Goal: Entertainment & Leisure: Consume media (video, audio)

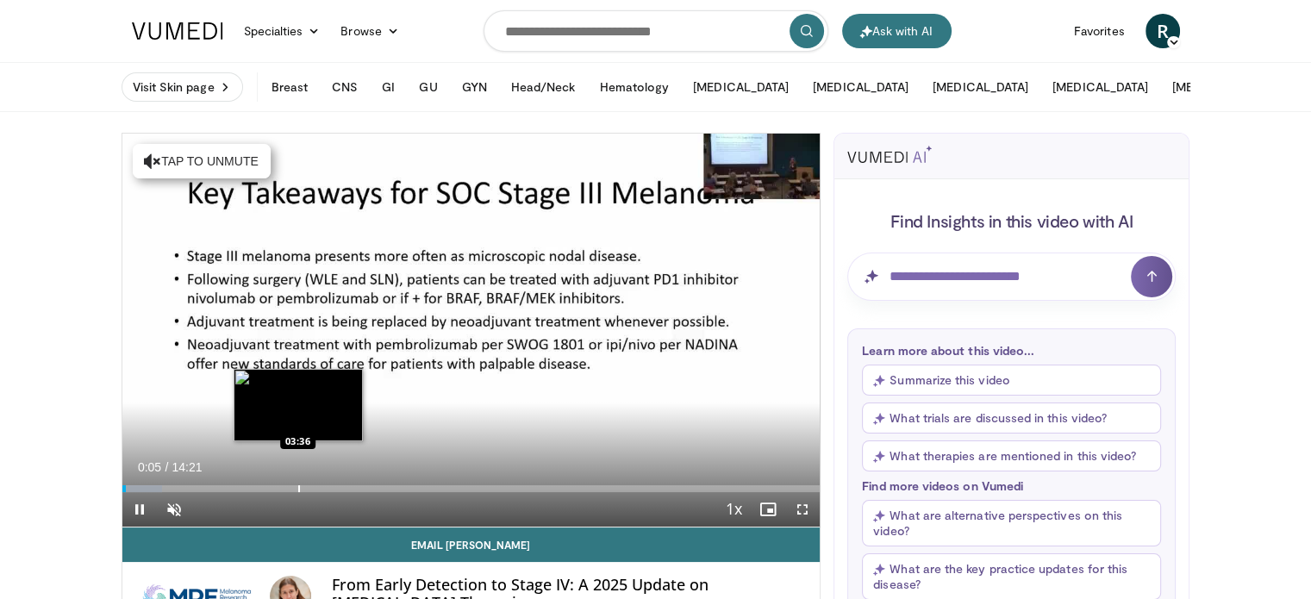
click at [298, 489] on div "Progress Bar" at bounding box center [299, 488] width 2 height 7
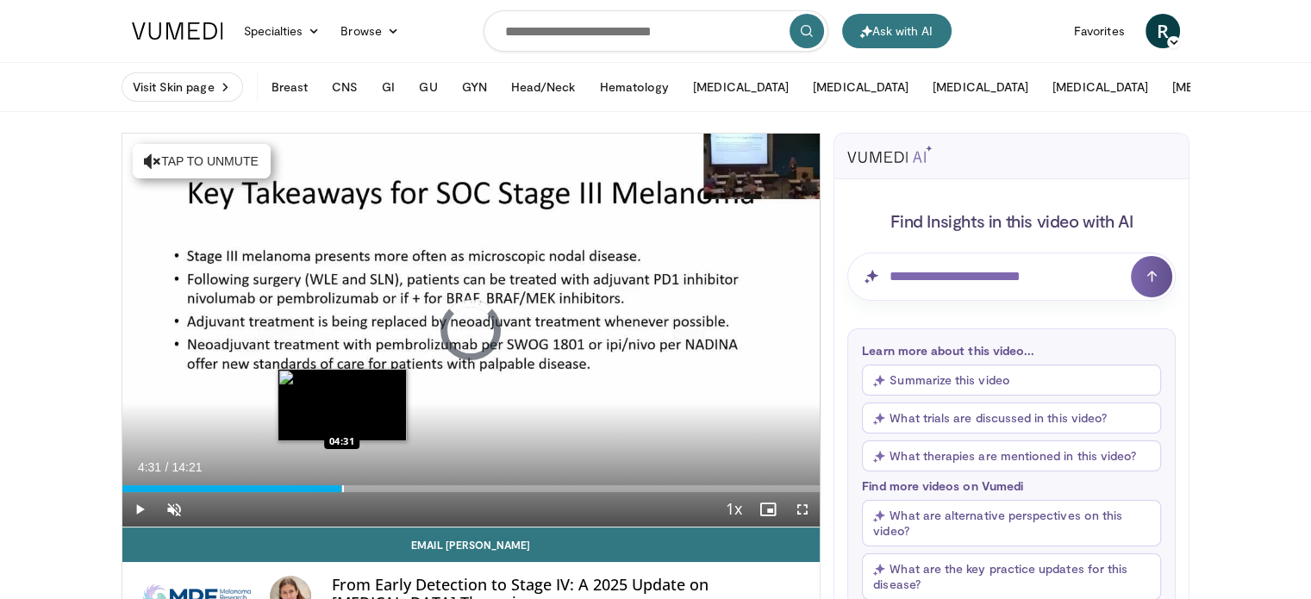
click at [342, 486] on div "Progress Bar" at bounding box center [343, 488] width 2 height 7
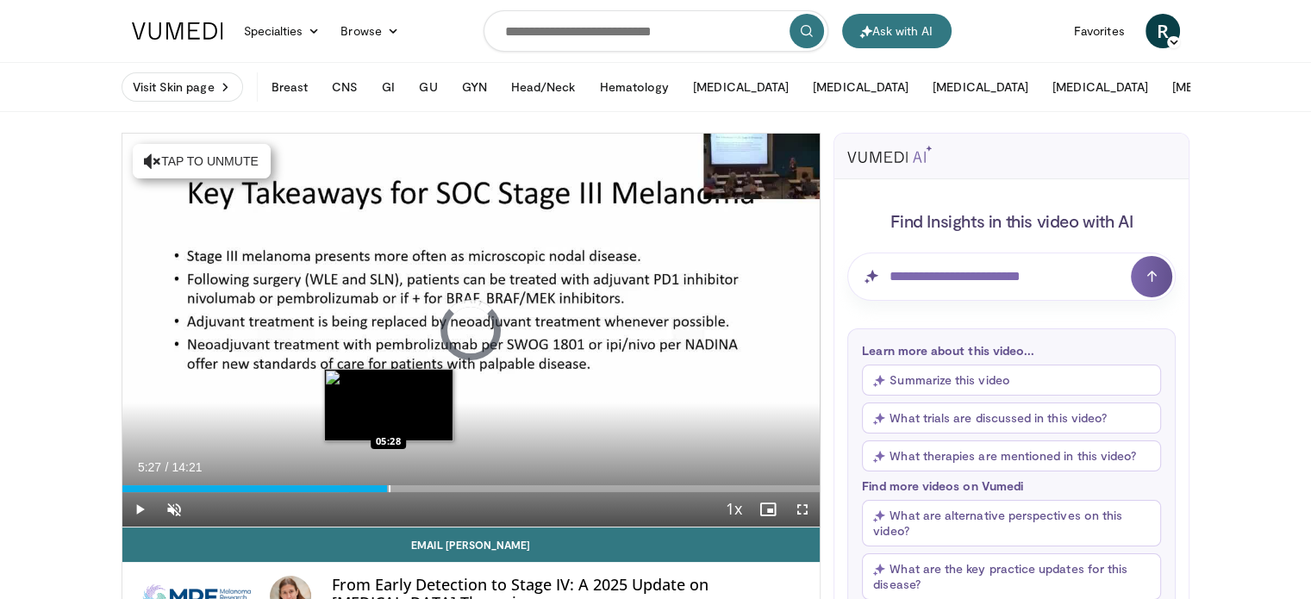
click at [389, 488] on div "Progress Bar" at bounding box center [390, 488] width 2 height 7
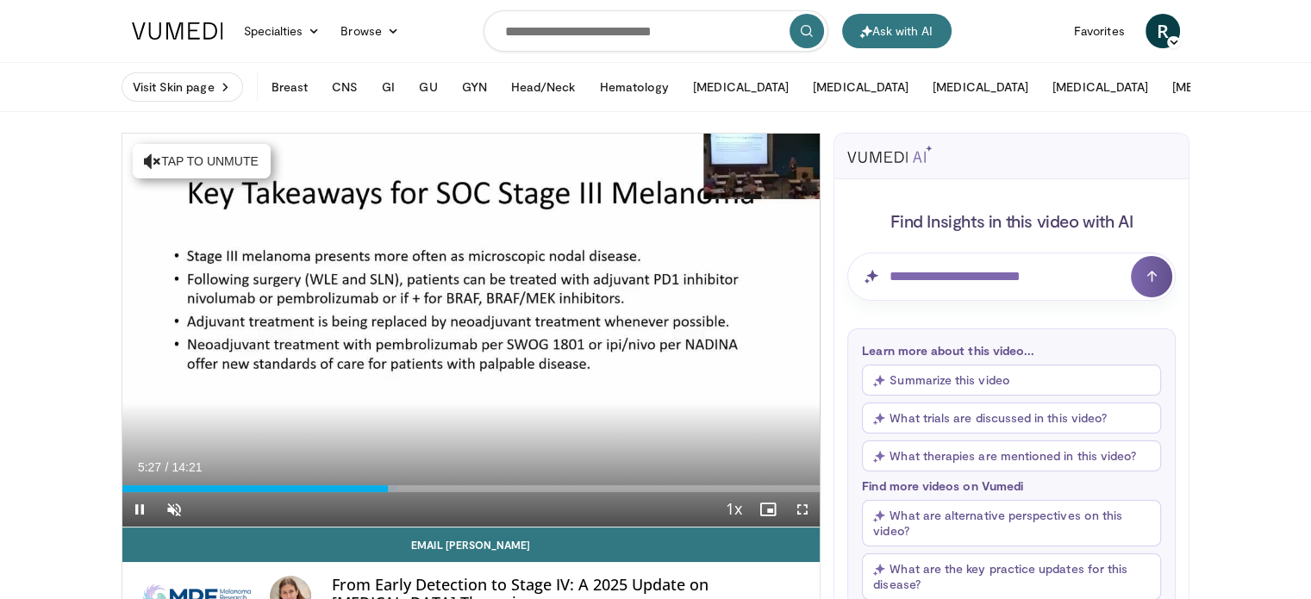
click at [452, 494] on div "Current Time 5:27 / Duration 14:21 Pause Skip Backward Skip Forward Unmute Load…" at bounding box center [471, 509] width 698 height 34
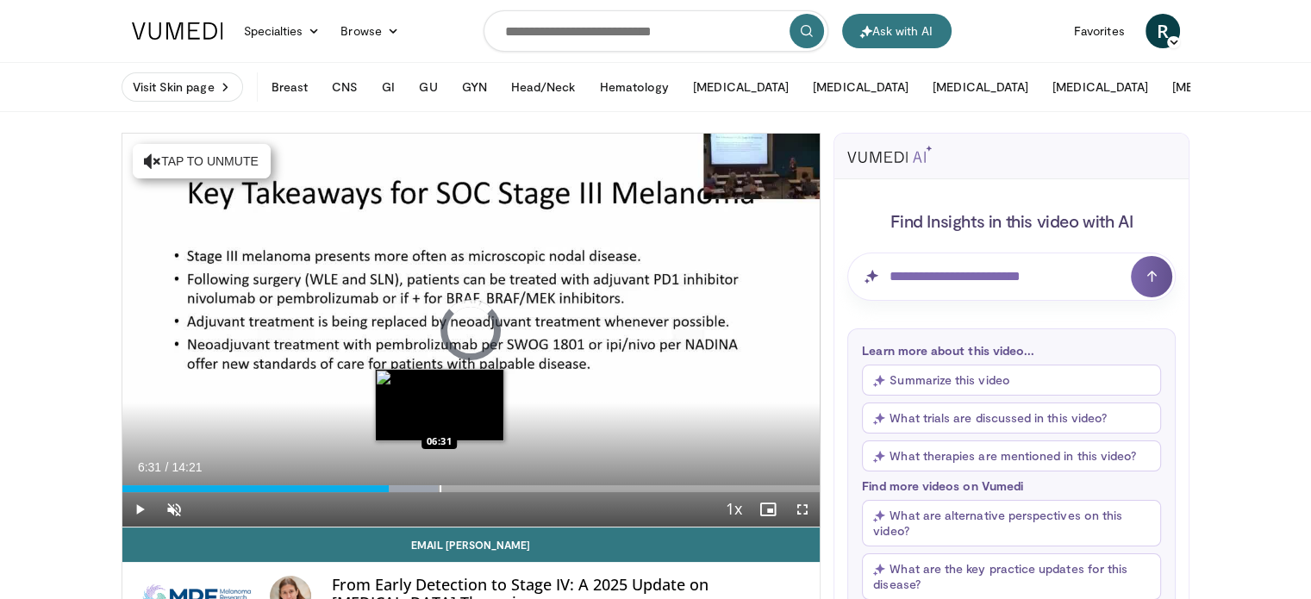
click at [439, 485] on div "Progress Bar" at bounding box center [440, 488] width 2 height 7
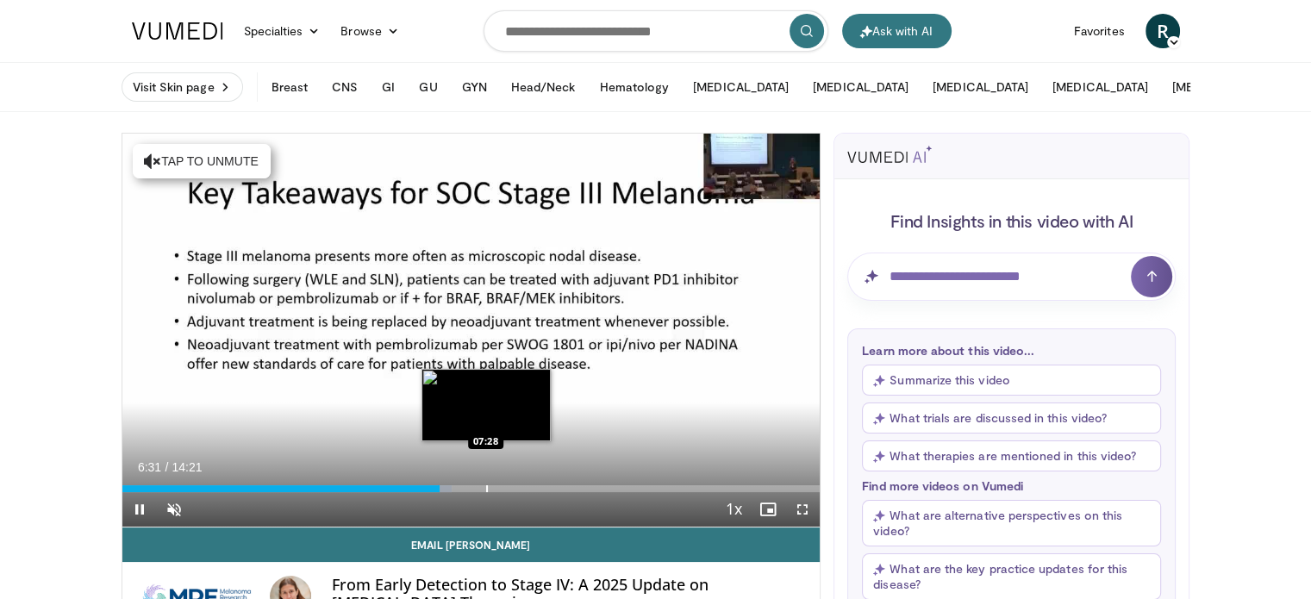
click at [487, 488] on div "Loaded : 47.22% 06:31 07:28" at bounding box center [471, 488] width 698 height 7
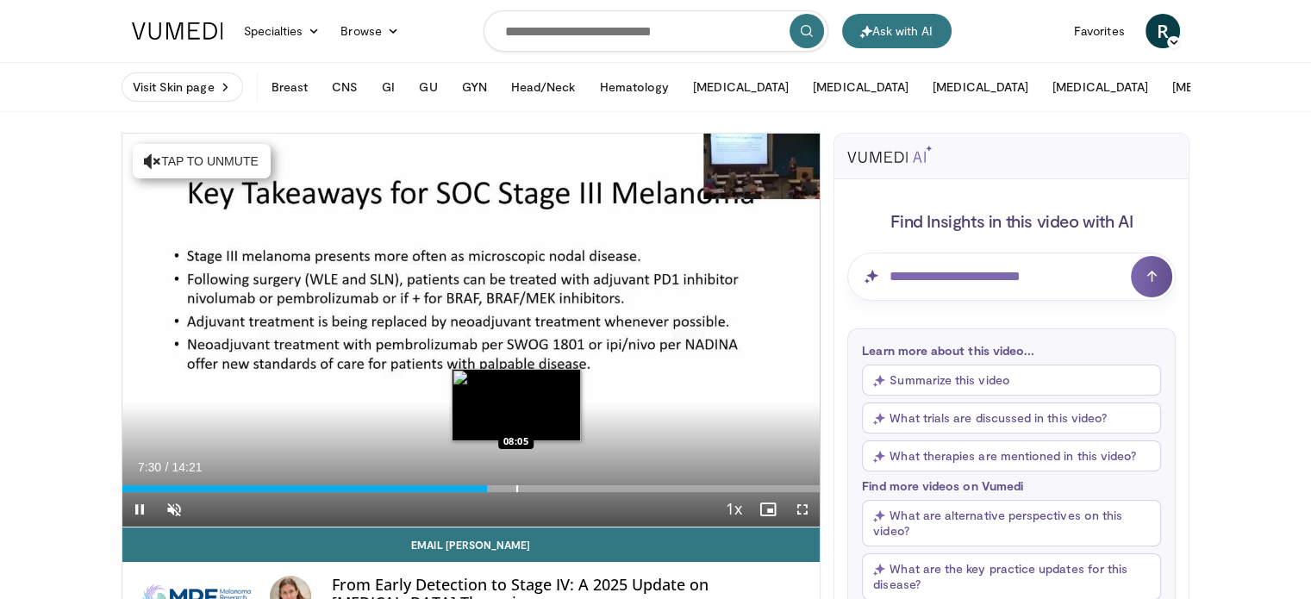
click at [516, 486] on div "Progress Bar" at bounding box center [517, 488] width 2 height 7
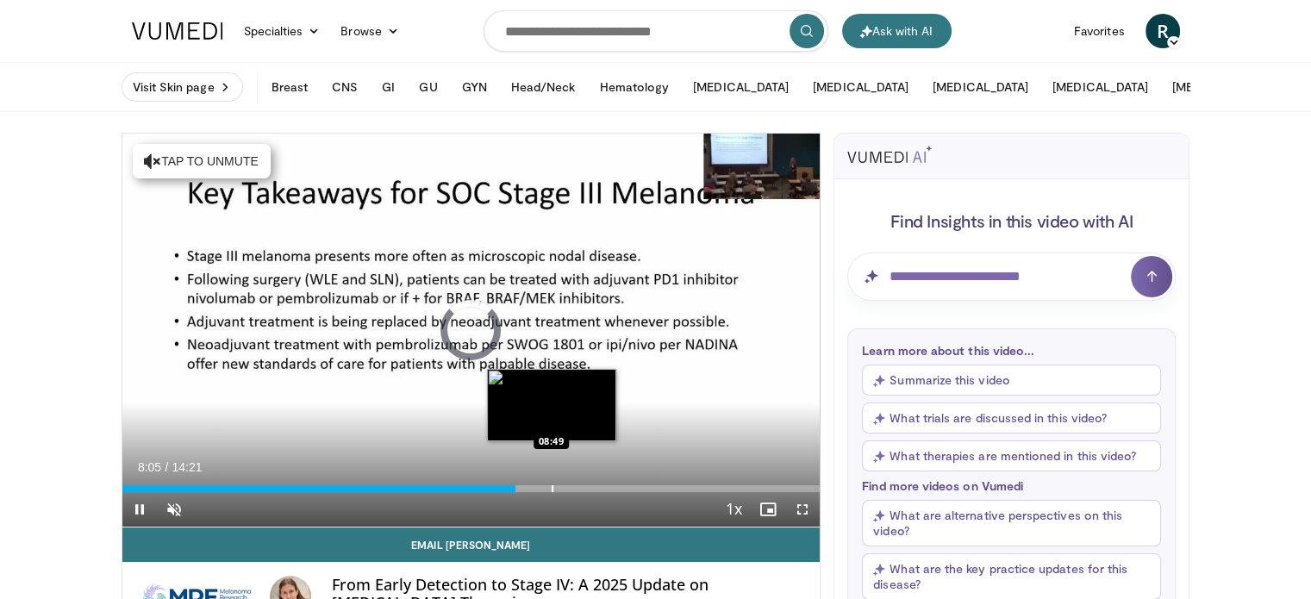
click at [553, 476] on div "Loaded : 0.00% 08:05 08:49" at bounding box center [471, 484] width 698 height 16
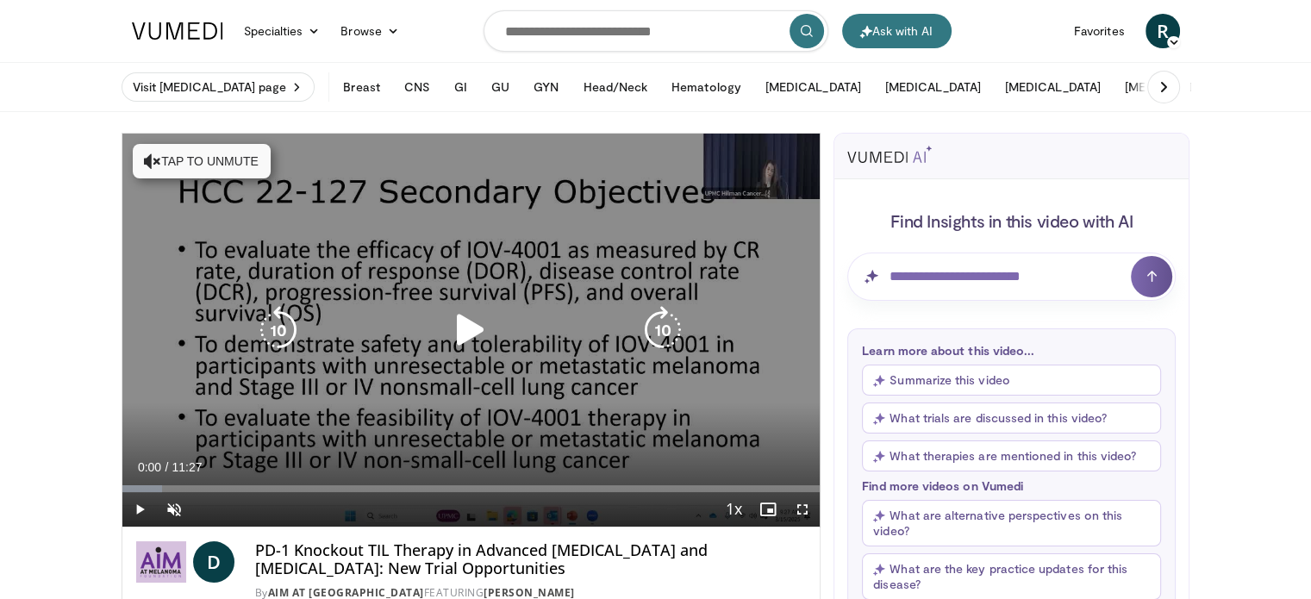
click at [473, 329] on icon "Video Player" at bounding box center [470, 330] width 48 height 48
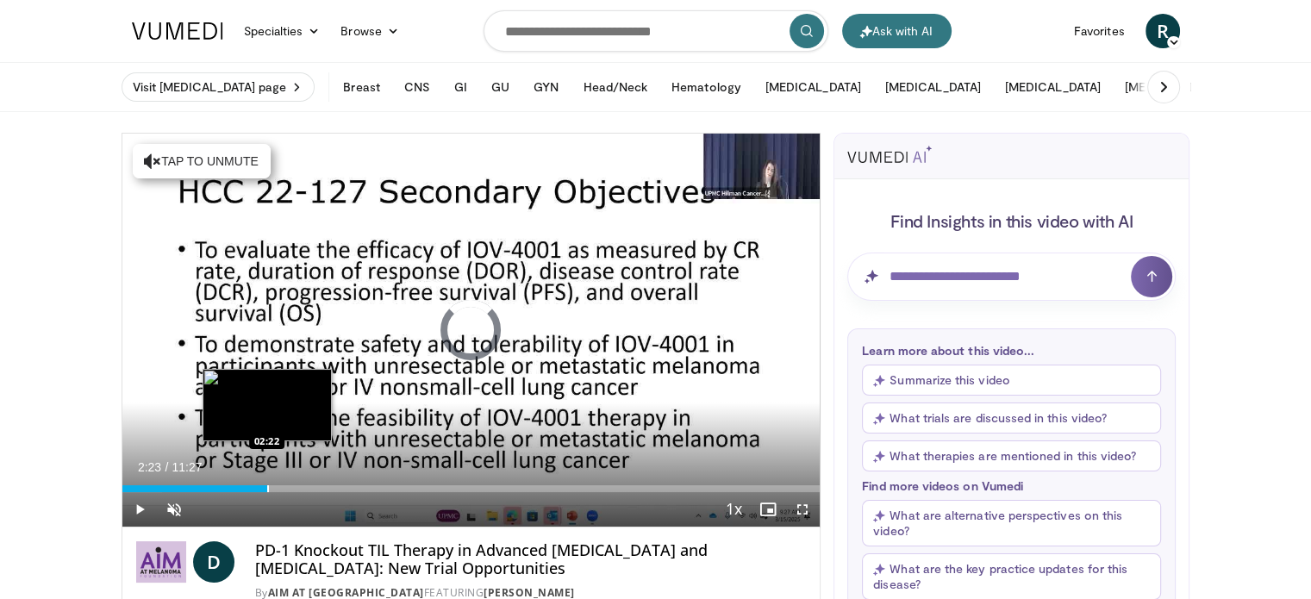
click at [267, 485] on div "Progress Bar" at bounding box center [268, 488] width 2 height 7
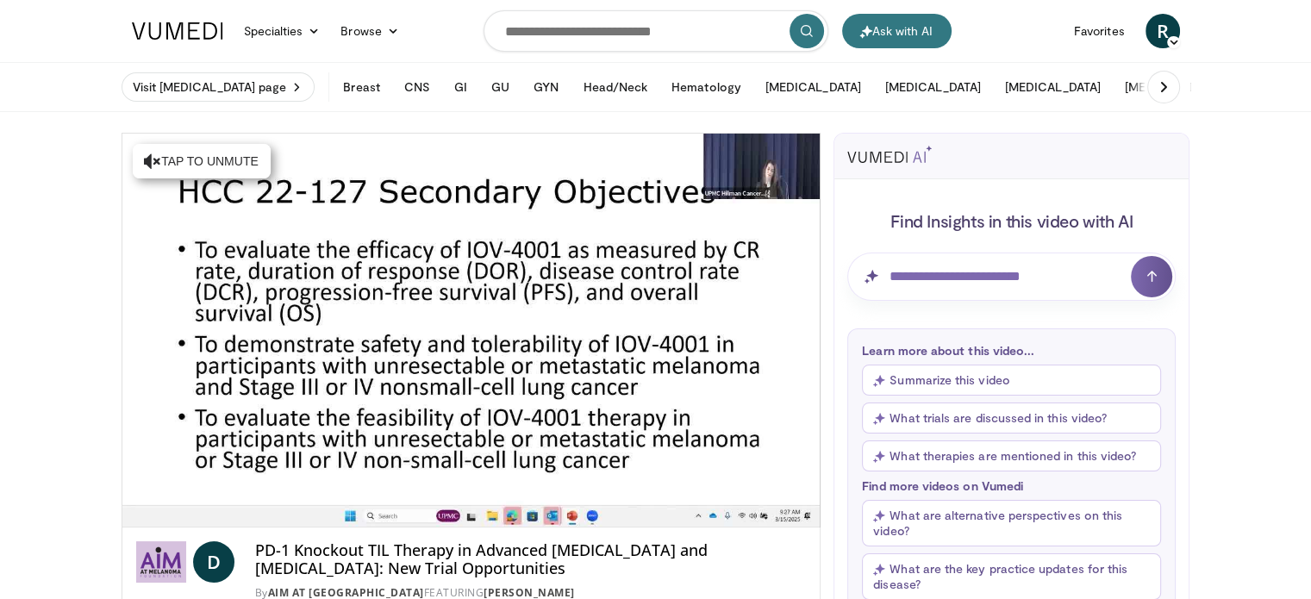
click at [327, 480] on div "10 seconds Tap to unmute" at bounding box center [471, 330] width 698 height 393
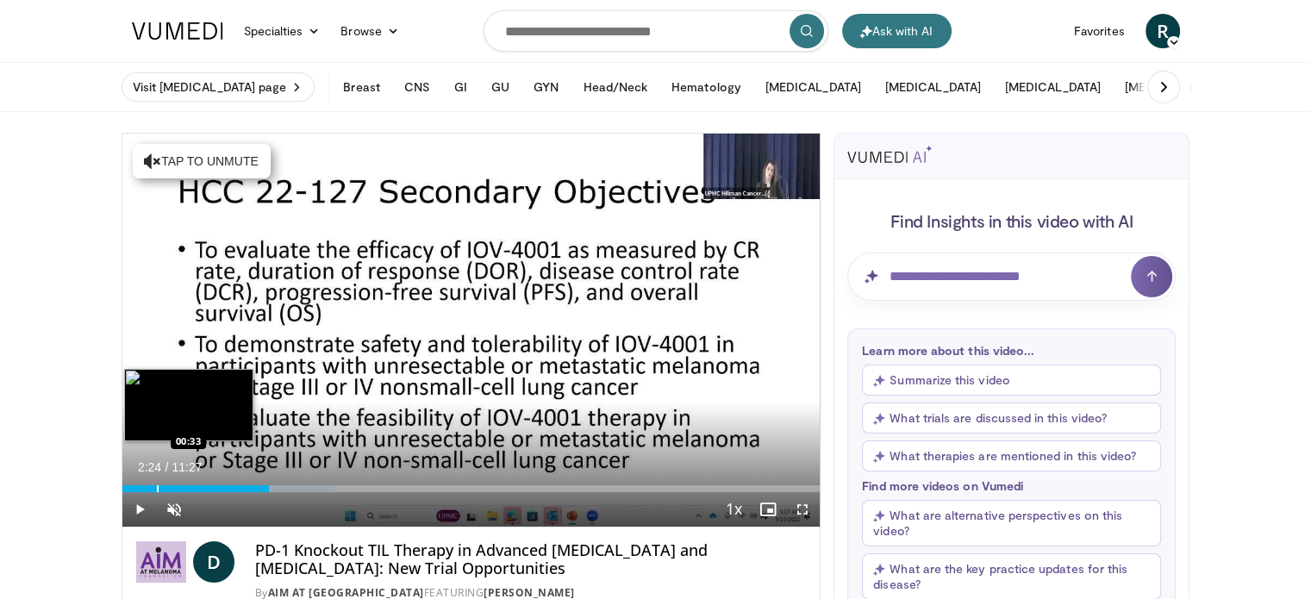
click at [153, 482] on div "Loaded : 30.50% 02:24 00:33" at bounding box center [471, 484] width 698 height 16
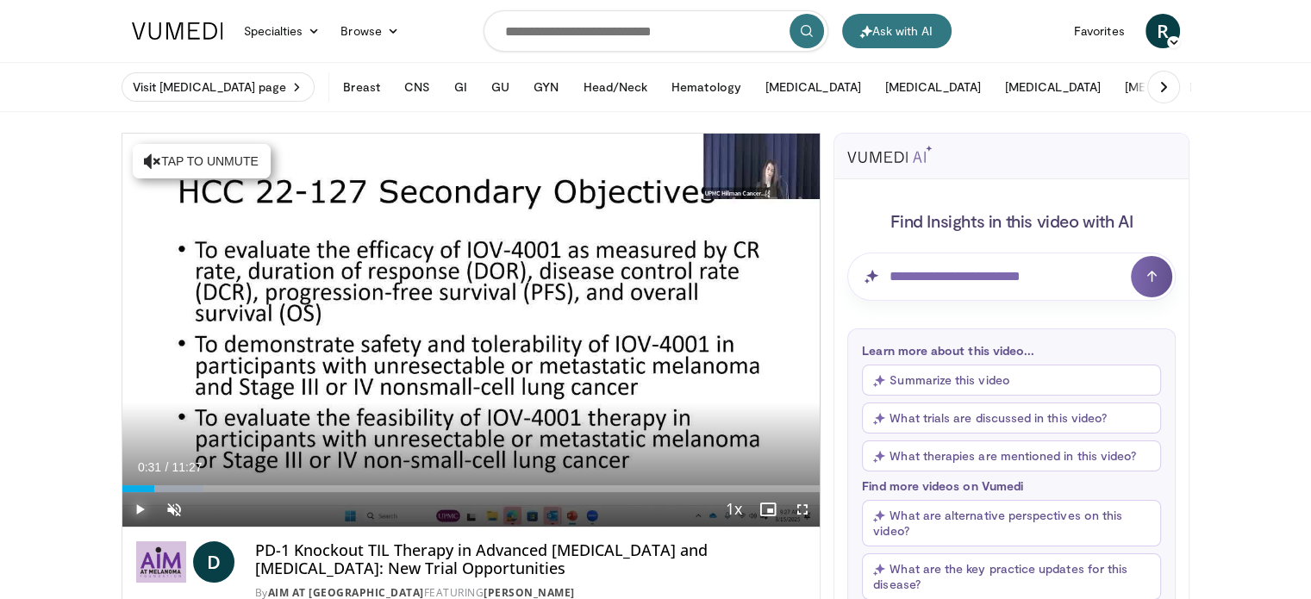
click at [139, 513] on span "Video Player" at bounding box center [139, 509] width 34 height 34
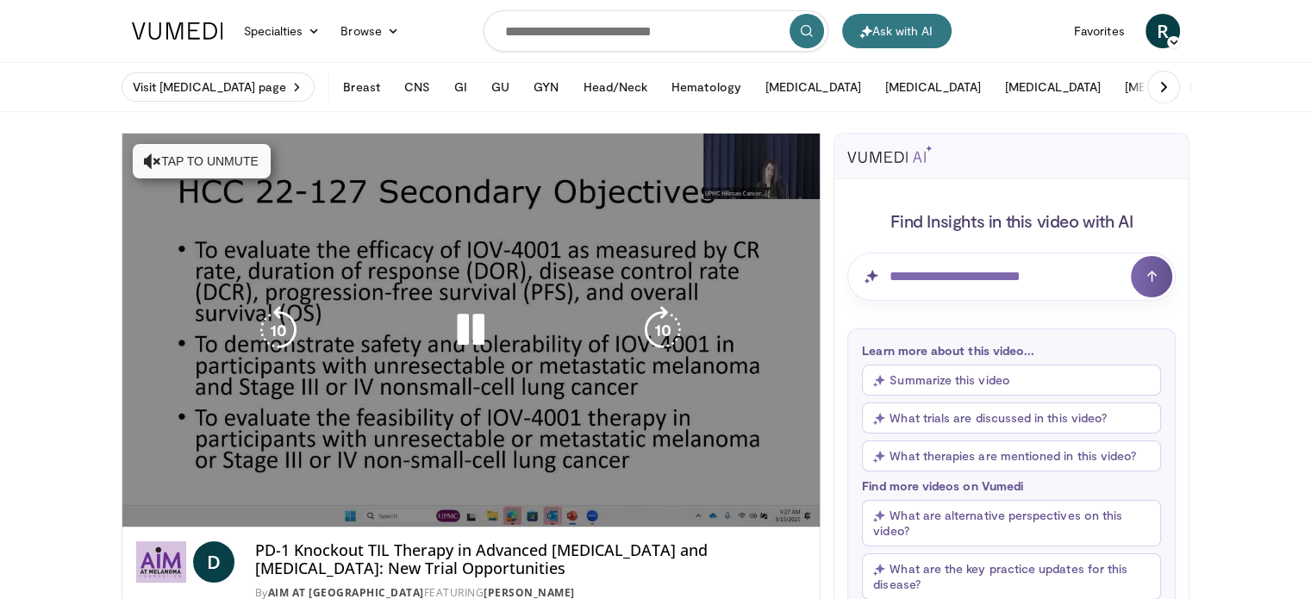
click at [162, 518] on span "Video Player" at bounding box center [174, 509] width 34 height 34
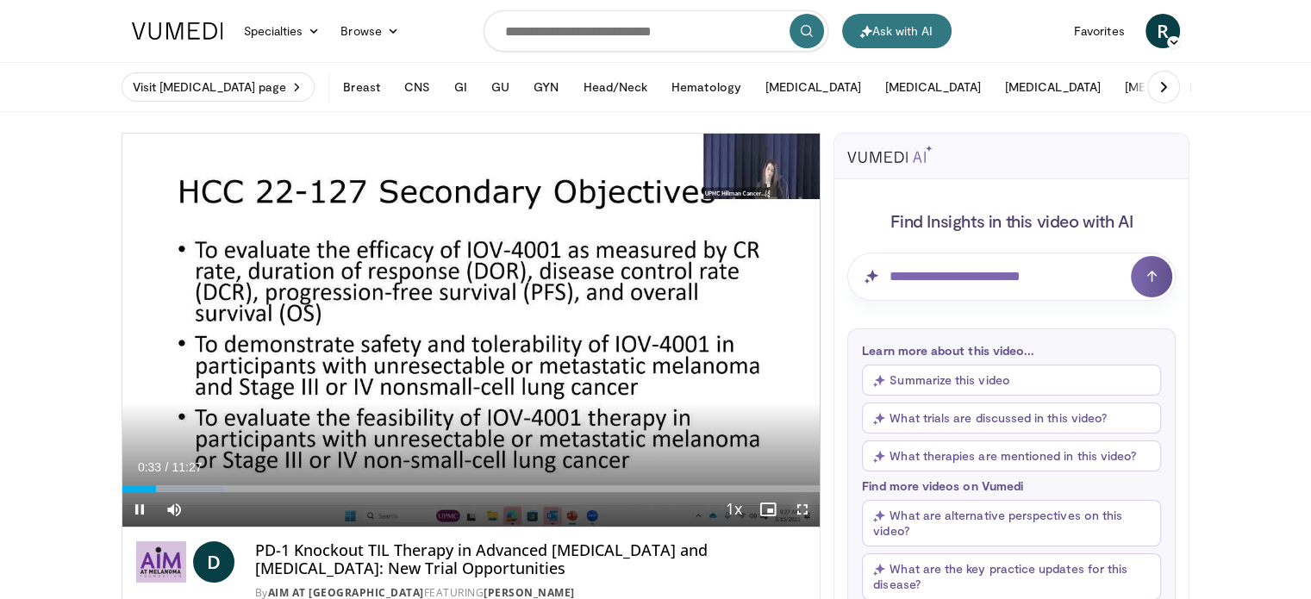
click at [799, 523] on span "Video Player" at bounding box center [802, 509] width 34 height 34
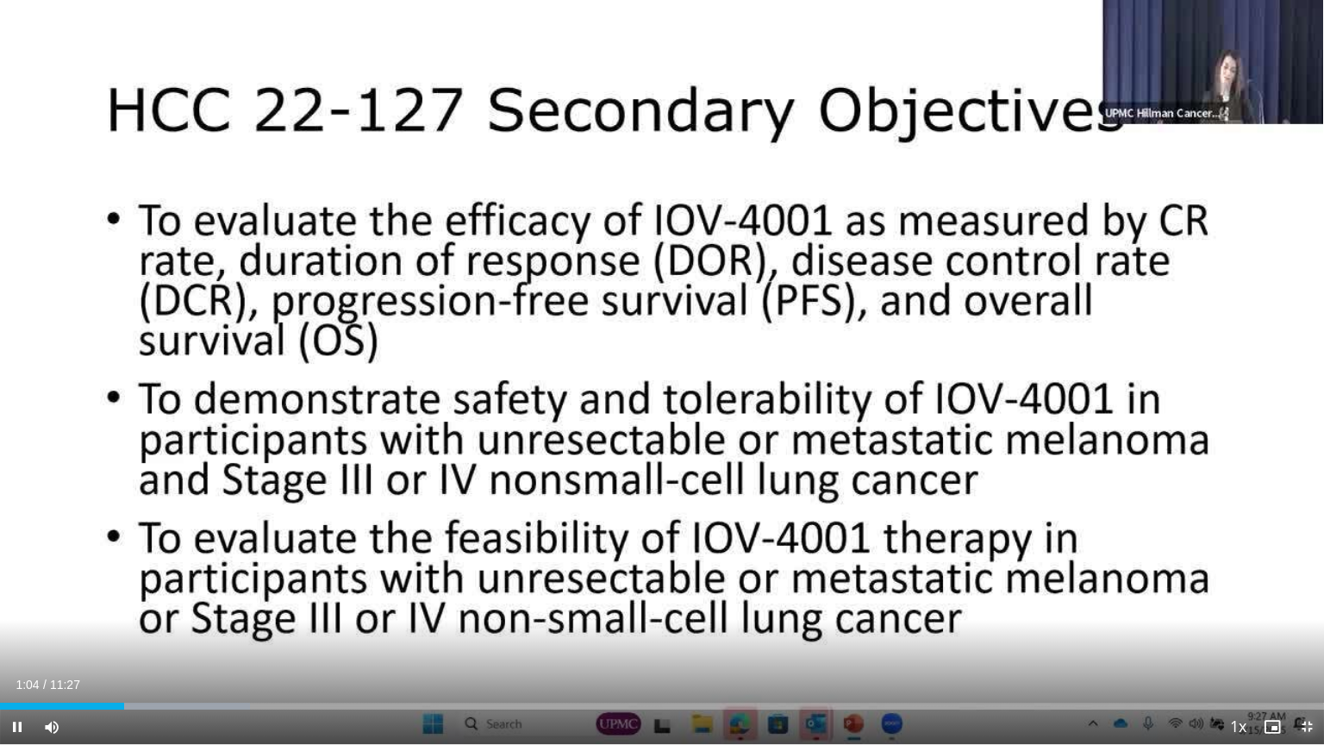
click at [1308, 598] on span "Video Player" at bounding box center [1306, 726] width 34 height 34
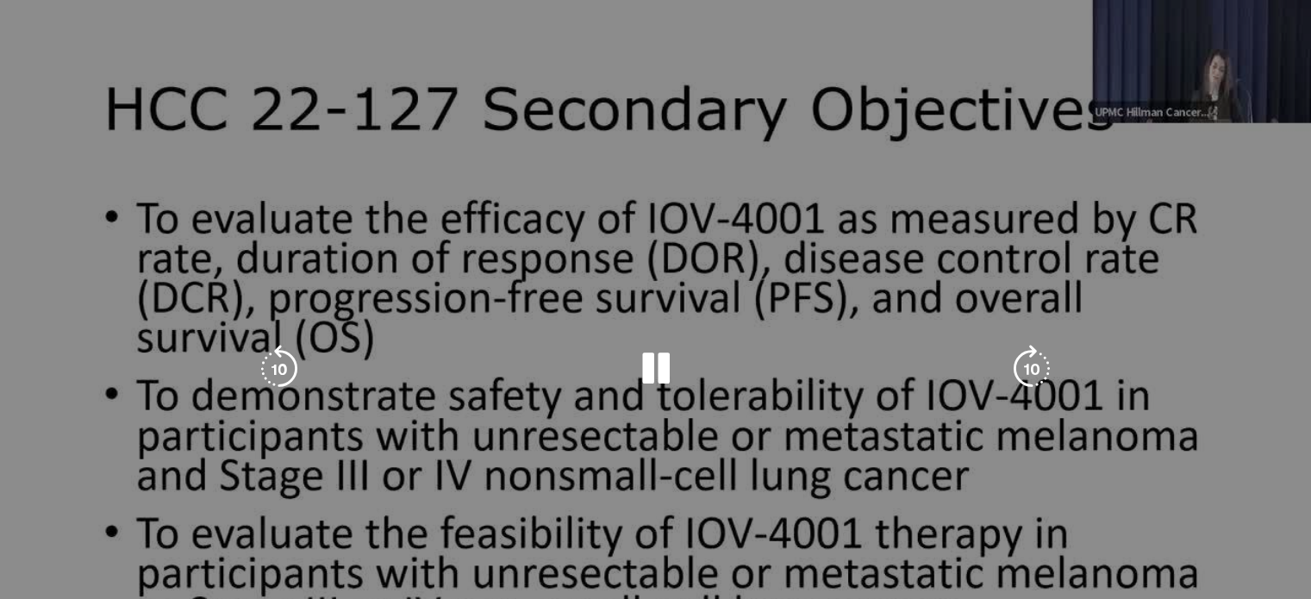
scroll to position [154, 0]
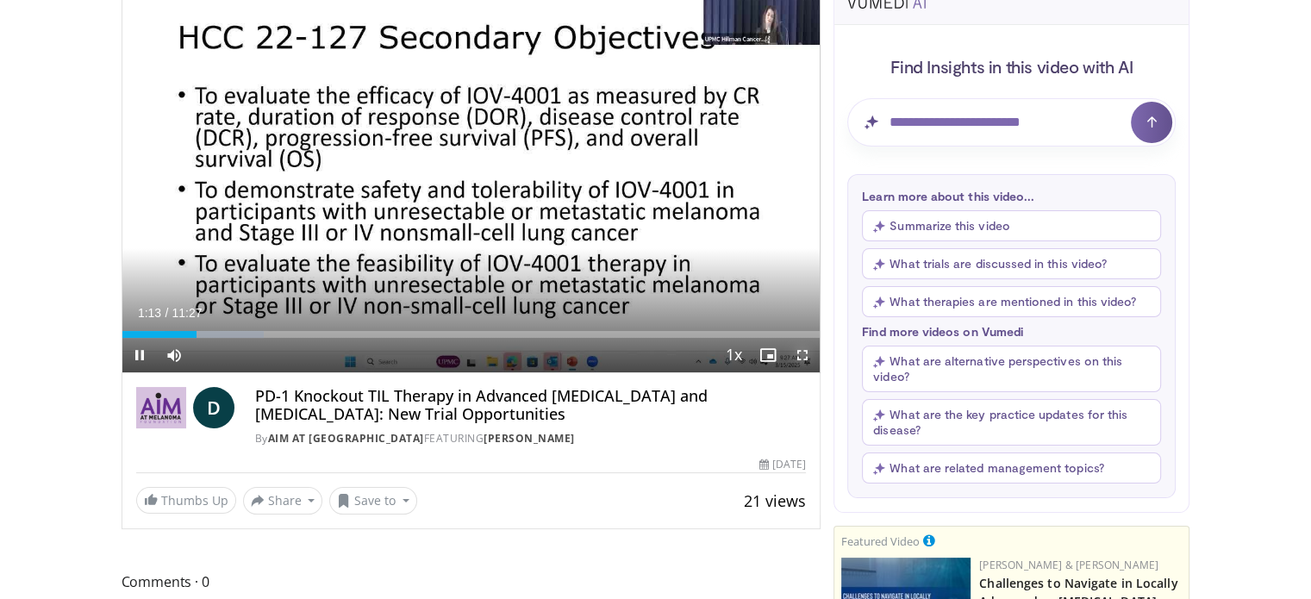
click at [796, 360] on span "Video Player" at bounding box center [802, 355] width 34 height 34
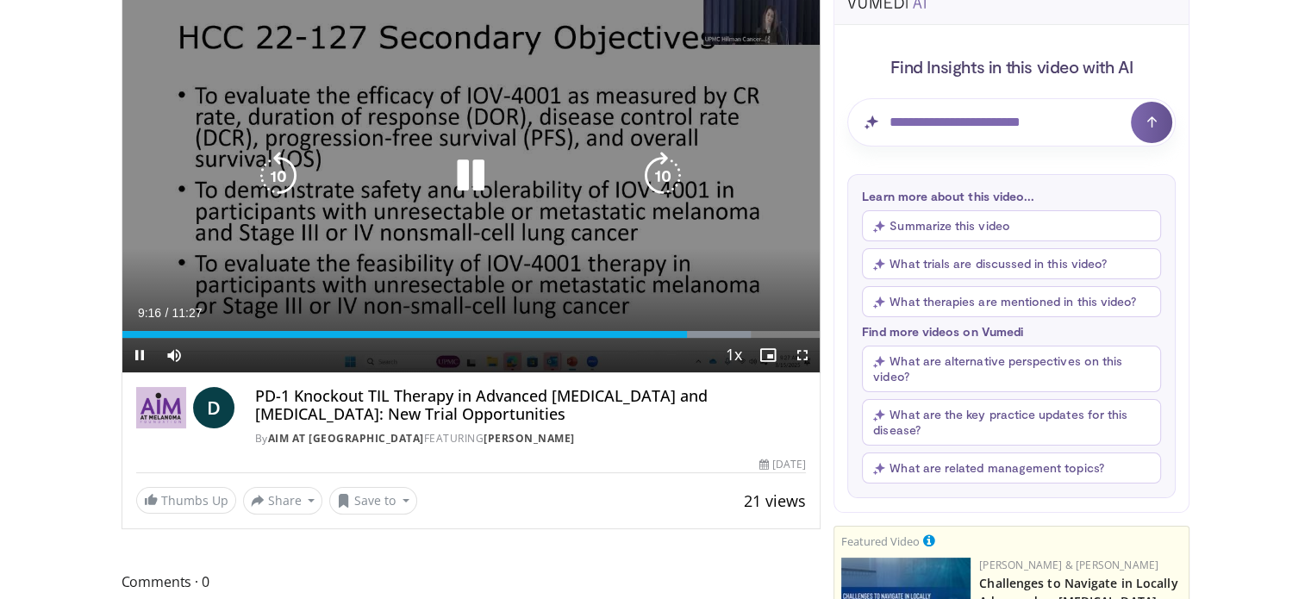
click at [462, 179] on icon "Video Player" at bounding box center [470, 176] width 48 height 48
click at [469, 172] on icon "Video Player" at bounding box center [470, 176] width 48 height 48
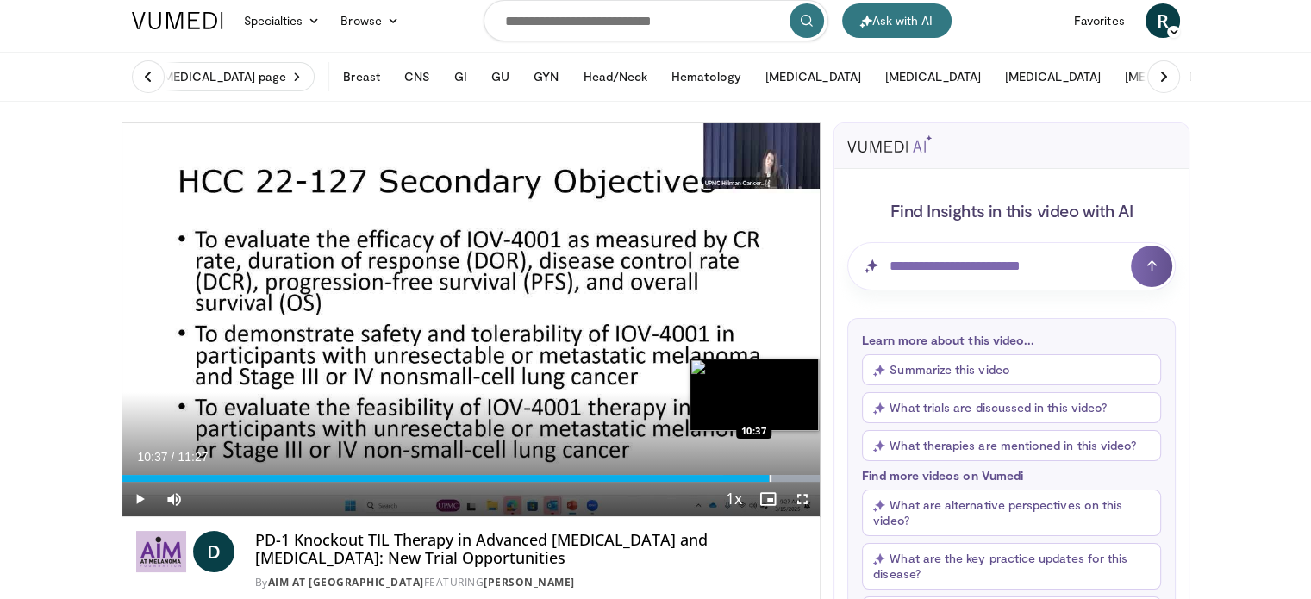
click at [770, 475] on div "Progress Bar" at bounding box center [771, 478] width 2 height 7
click at [761, 473] on div "Loaded : 100.00% 10:37 10:29" at bounding box center [471, 473] width 698 height 16
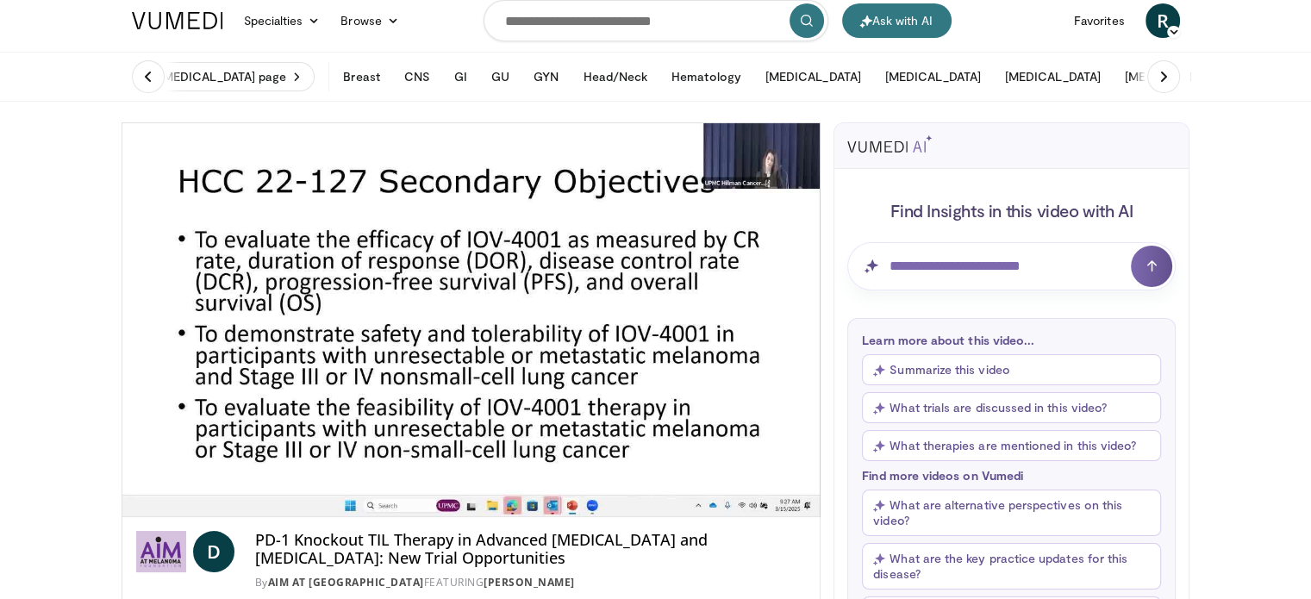
click at [736, 500] on div "Loaded : 100.00% 10:29 10:29" at bounding box center [471, 508] width 698 height 16
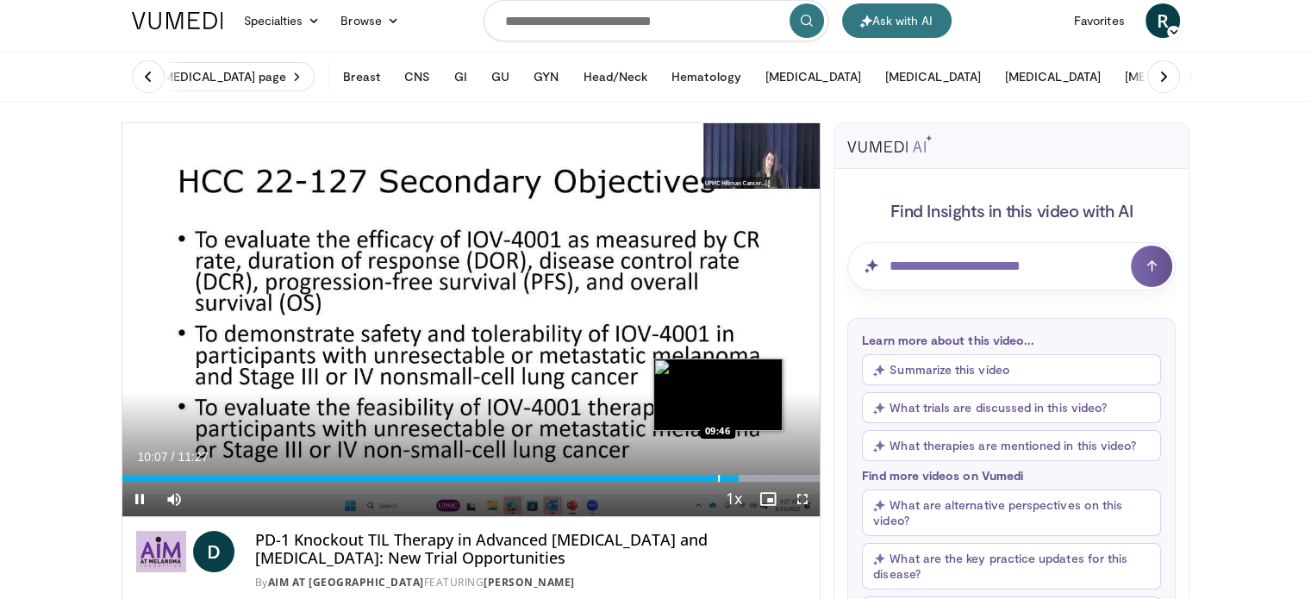
click at [718, 476] on div "Progress Bar" at bounding box center [719, 478] width 2 height 7
click at [729, 475] on div "Progress Bar" at bounding box center [730, 478] width 2 height 7
click at [731, 475] on div "Loaded : 94.42% 09:57 09:58" at bounding box center [471, 478] width 698 height 7
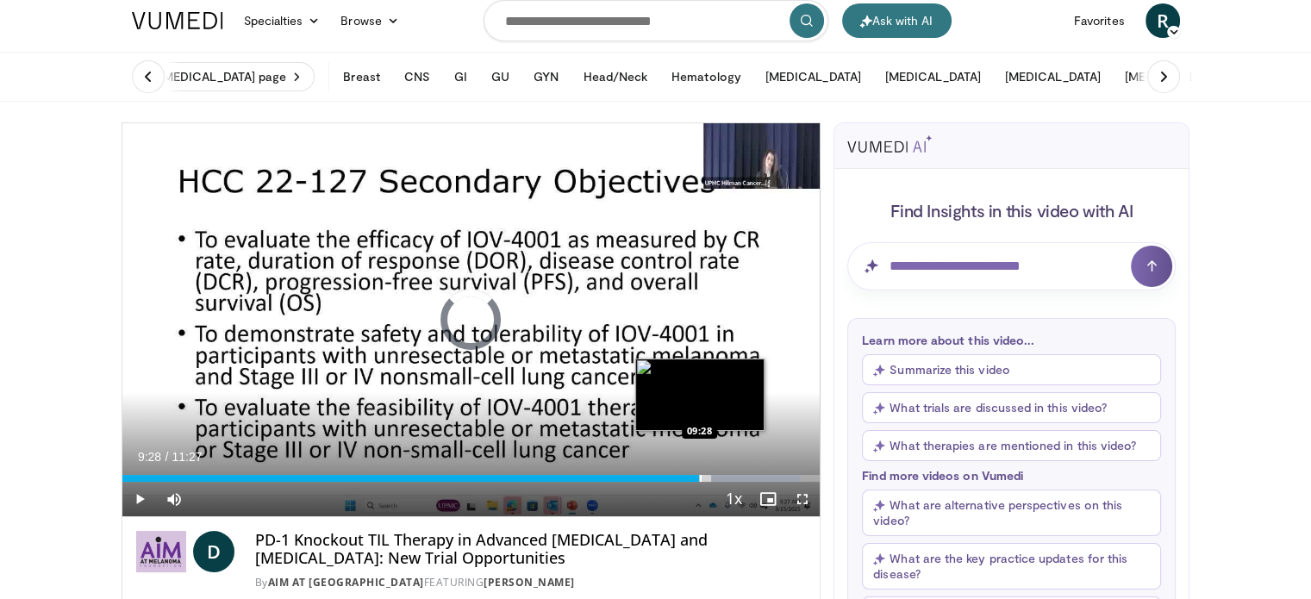
click at [700, 475] on div "Progress Bar" at bounding box center [701, 478] width 2 height 7
click at [720, 476] on div "Progress Bar" at bounding box center [721, 478] width 2 height 7
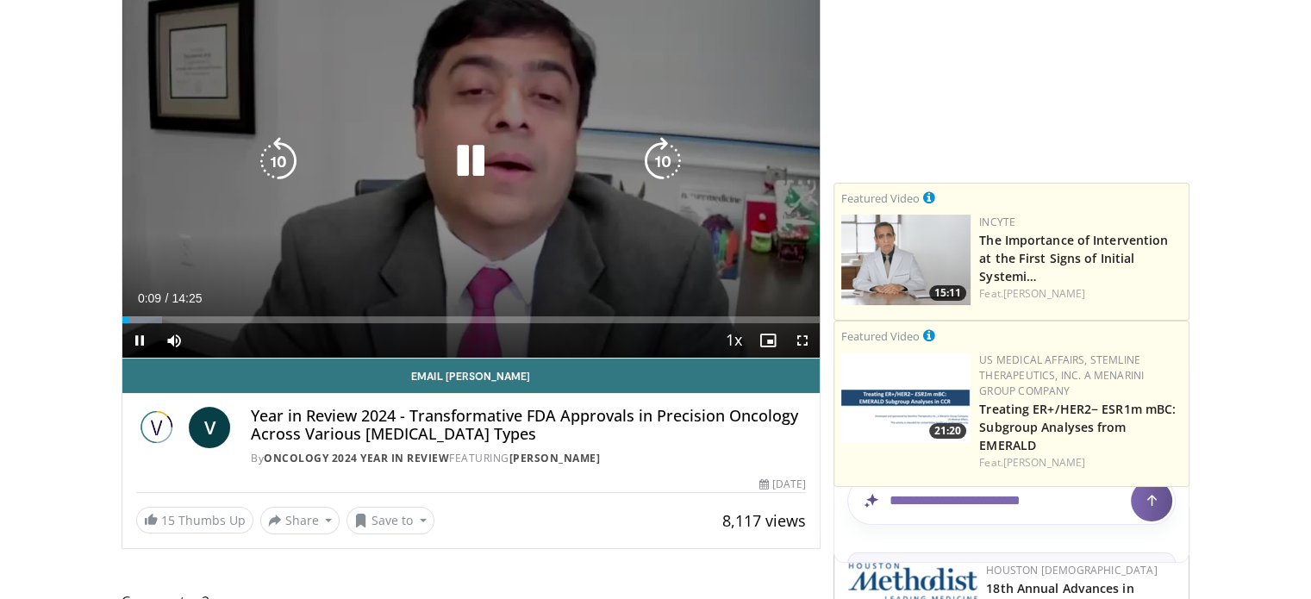
scroll to position [169, 0]
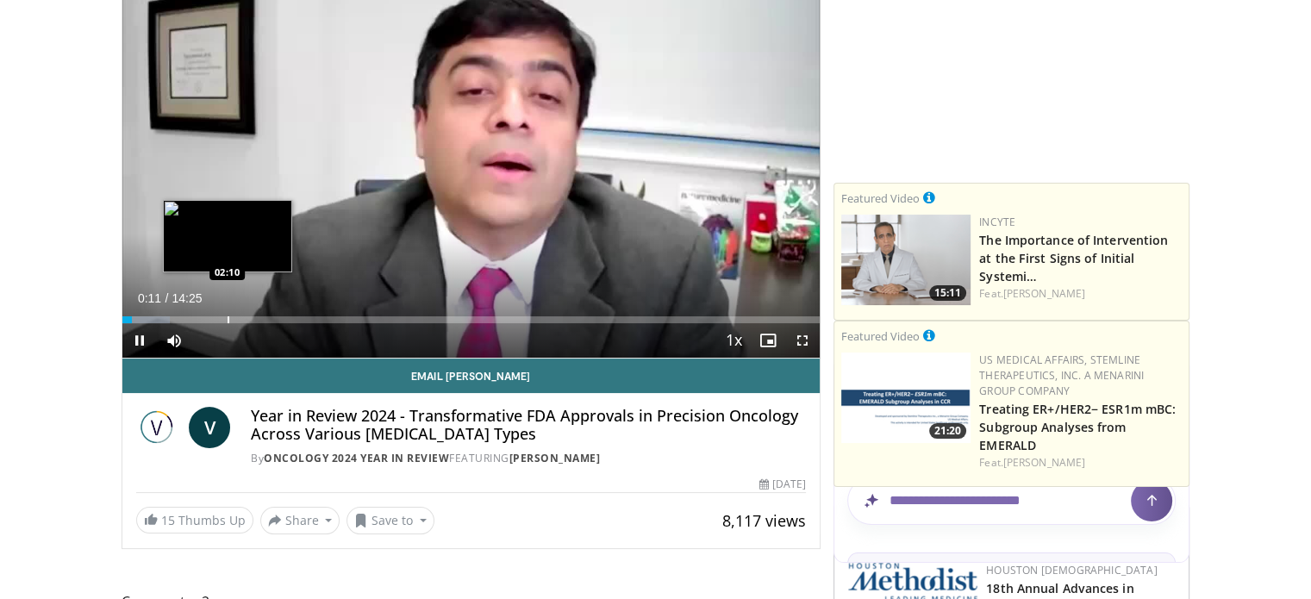
click at [227, 318] on div "Progress Bar" at bounding box center [228, 319] width 2 height 7
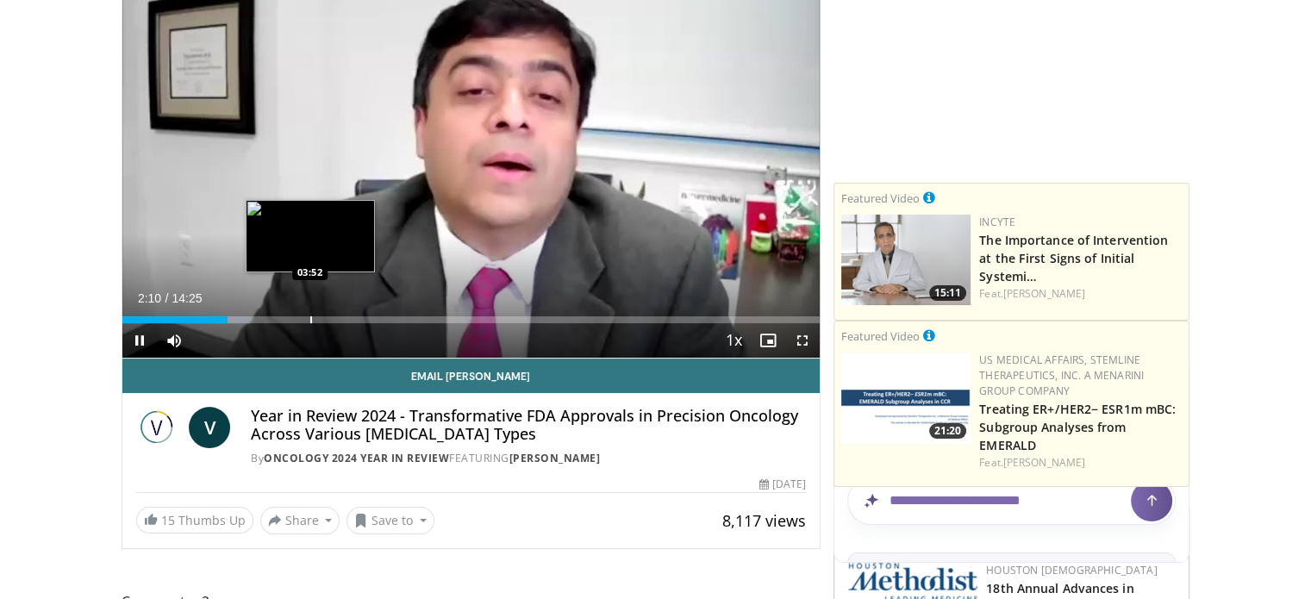
click at [309, 307] on div "Loaded : 18.33% 02:10 03:52" at bounding box center [471, 315] width 698 height 16
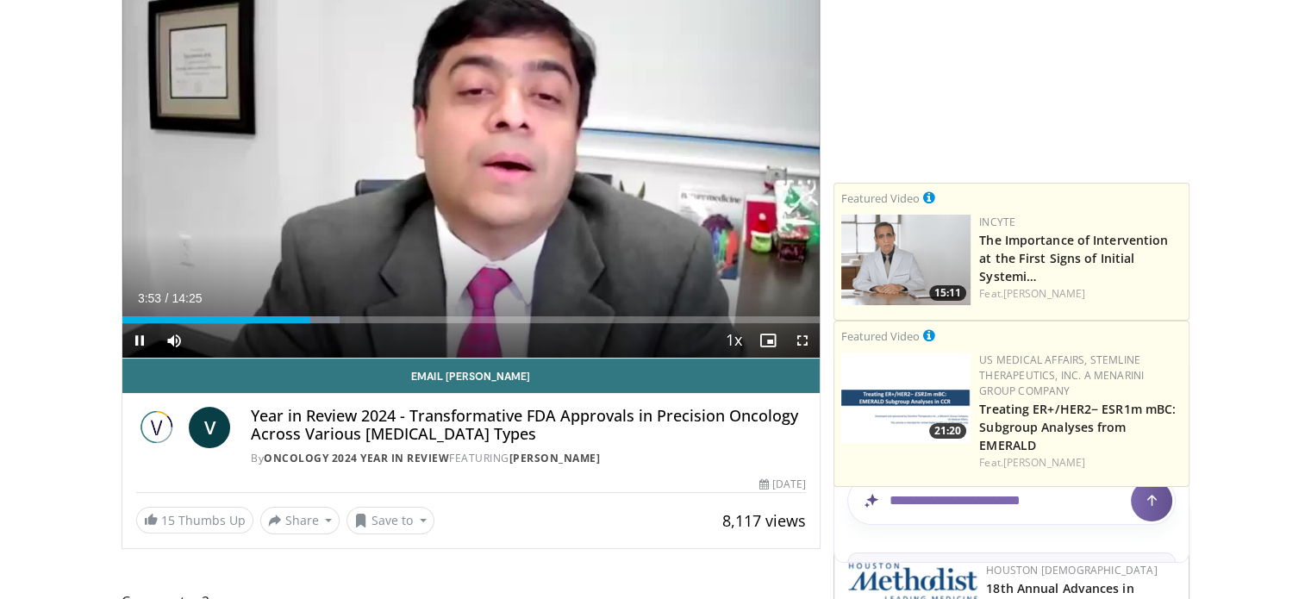
click at [540, 299] on div "Current Time 3:53 / Duration 14:25" at bounding box center [471, 298] width 698 height 16
